Goal: Use online tool/utility: Utilize a website feature to perform a specific function

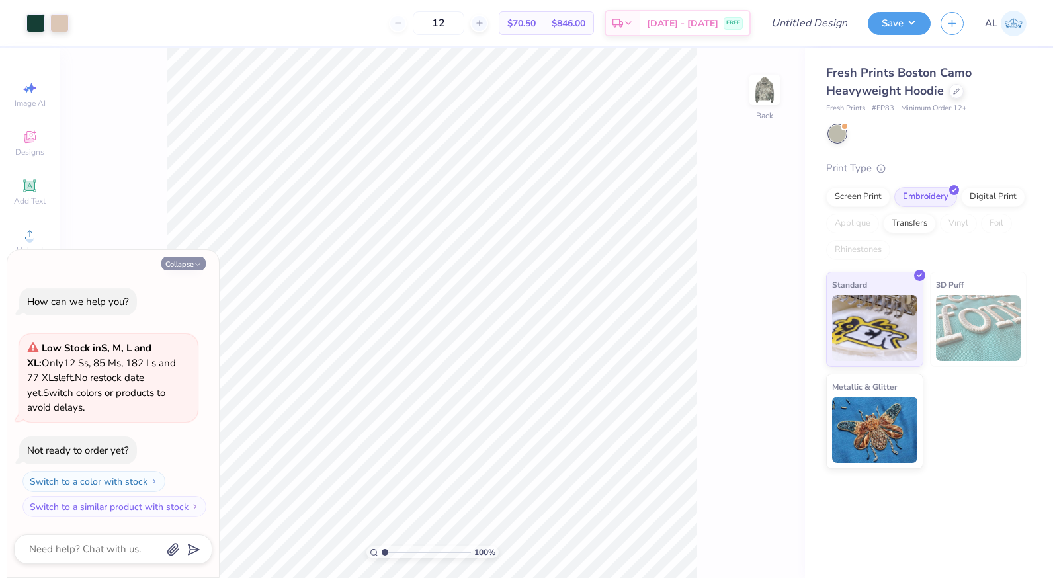
click at [197, 259] on button "Collapse" at bounding box center [183, 264] width 44 height 14
type textarea "x"
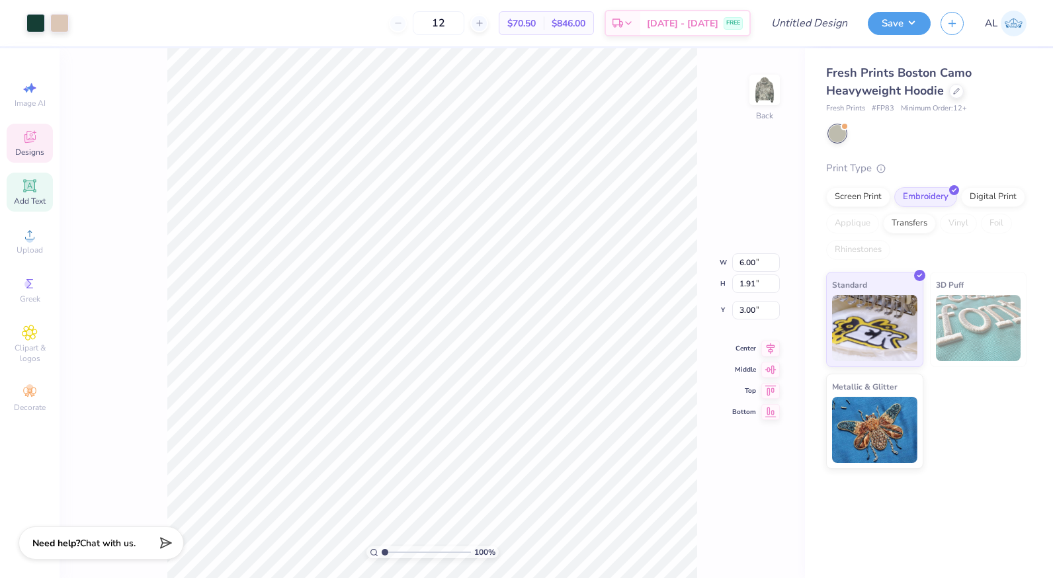
click at [28, 196] on span "Add Text" at bounding box center [30, 201] width 32 height 11
type input "7.20"
type input "2.09"
type input "5.33"
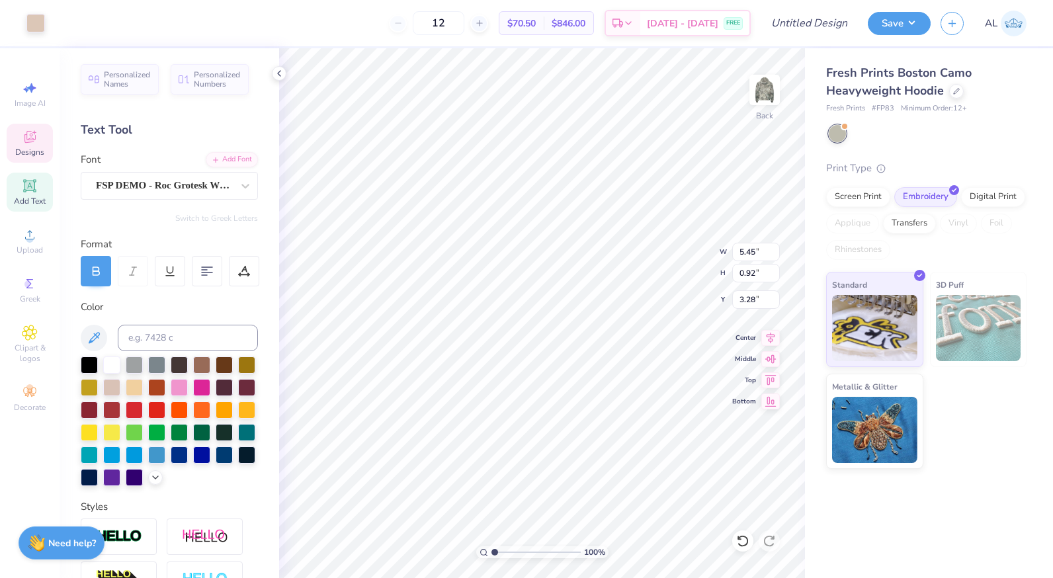
scroll to position [11, 1]
type textarea "P"
type textarea "ACACIA"
type input "3.14"
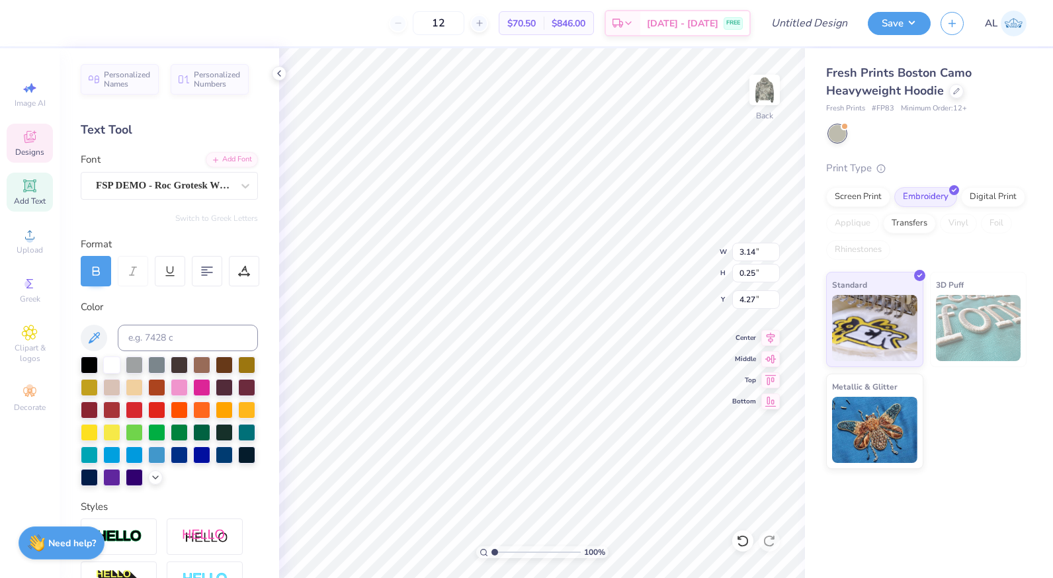
type input "0.25"
type input "4.27"
type textarea "Fall Rush 2025"
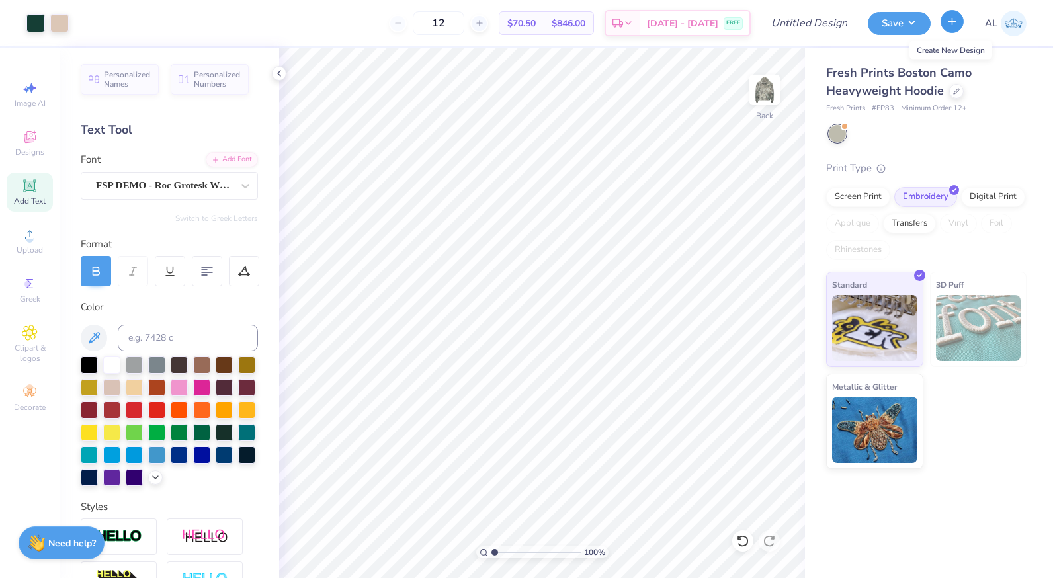
click at [959, 26] on button "button" at bounding box center [952, 21] width 23 height 23
click at [283, 73] on icon at bounding box center [279, 73] width 11 height 11
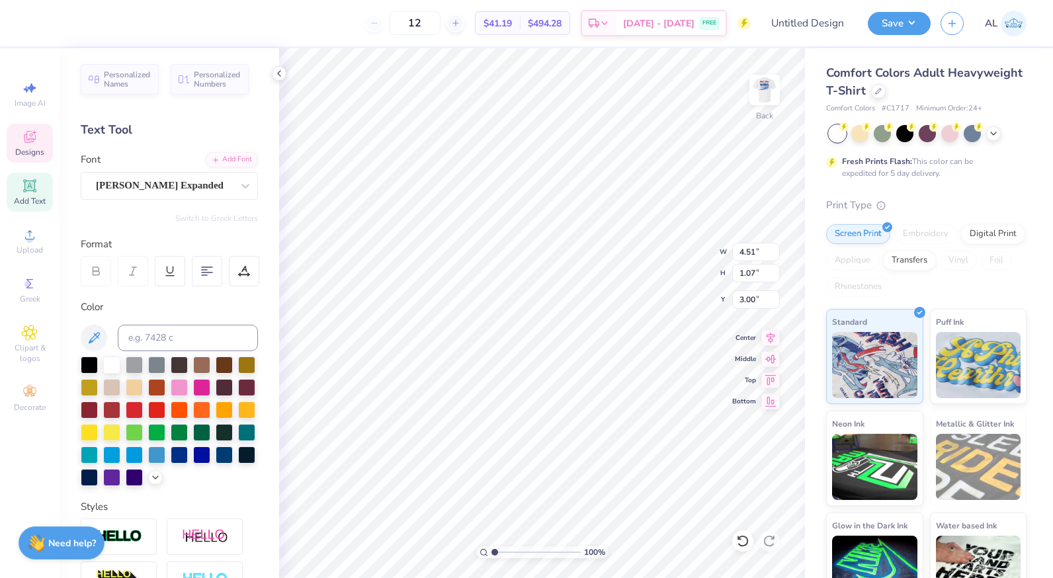
scroll to position [11, 1]
type textarea "Acacia"
click at [771, 90] on img at bounding box center [764, 90] width 53 height 53
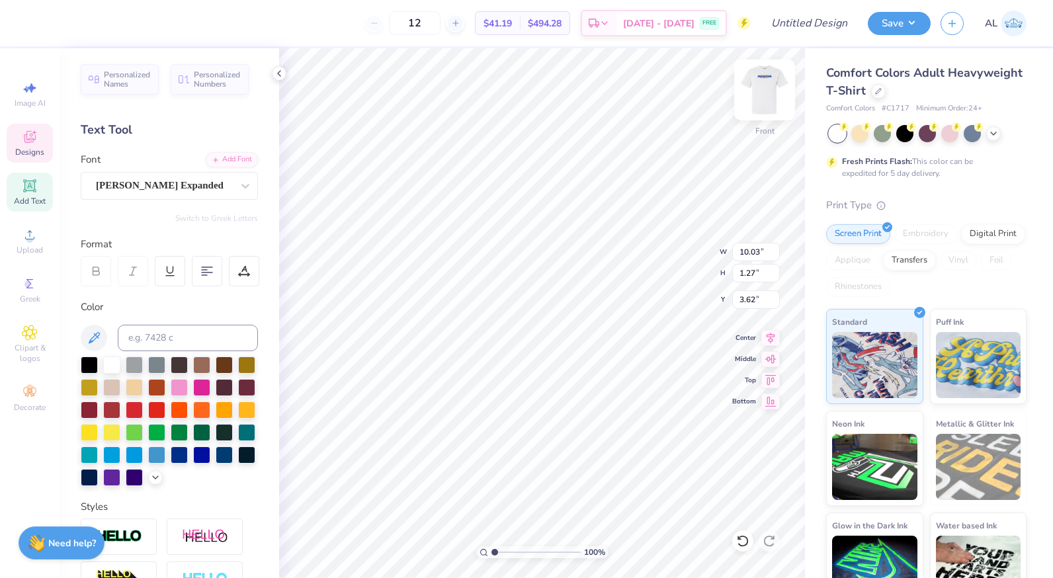
type textarea "P"
type textarea "Acacia"
type textarea "ESTABLISHED 1904"
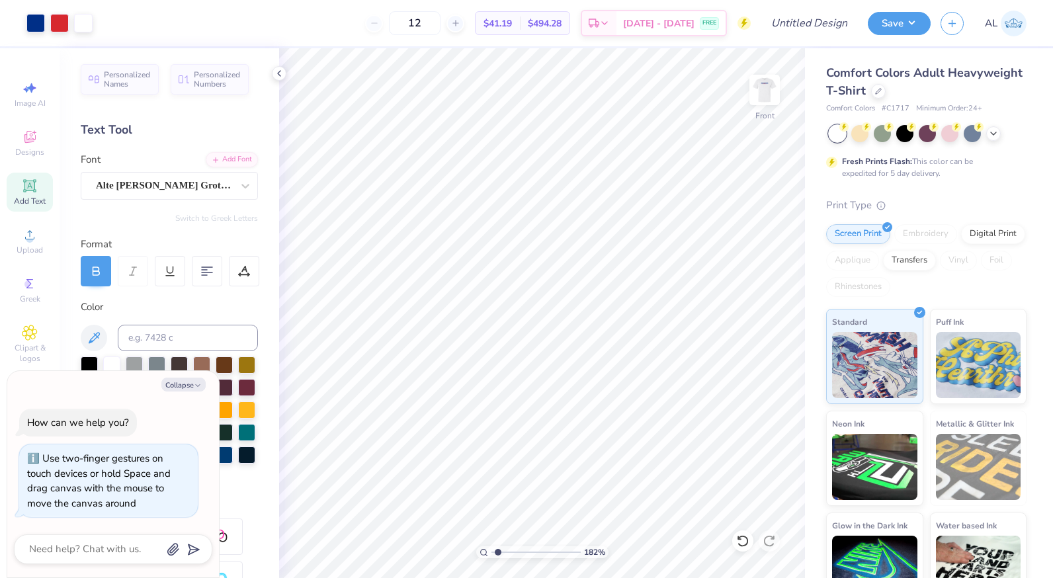
type input "1"
drag, startPoint x: 498, startPoint y: 552, endPoint x: 468, endPoint y: 556, distance: 30.0
click at [492, 556] on input "range" at bounding box center [536, 553] width 89 height 12
click at [188, 386] on button "Collapse" at bounding box center [183, 385] width 44 height 14
type textarea "x"
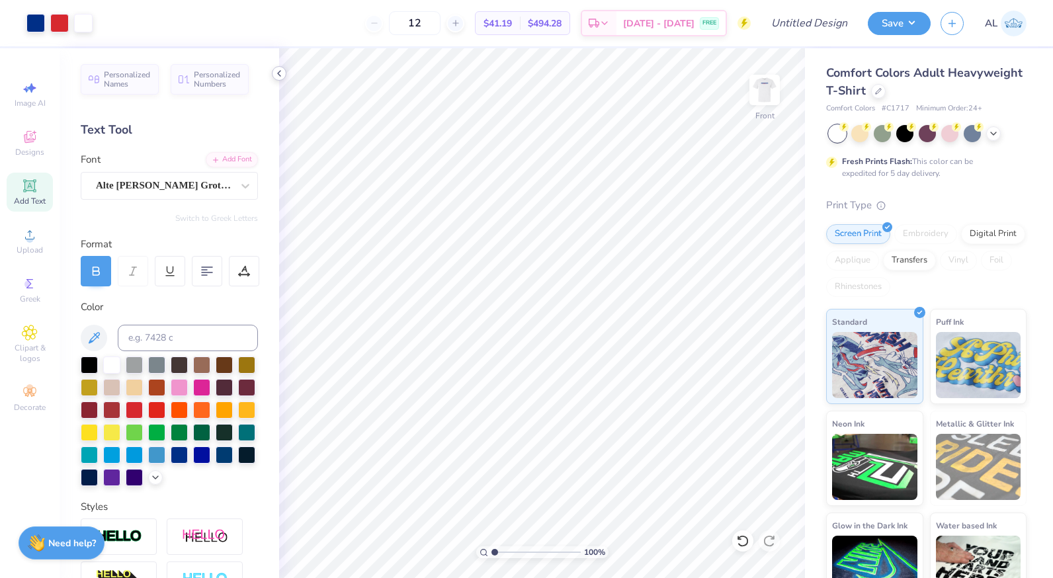
click at [280, 75] on polyline at bounding box center [279, 73] width 3 height 5
